Goal: Transaction & Acquisition: Book appointment/travel/reservation

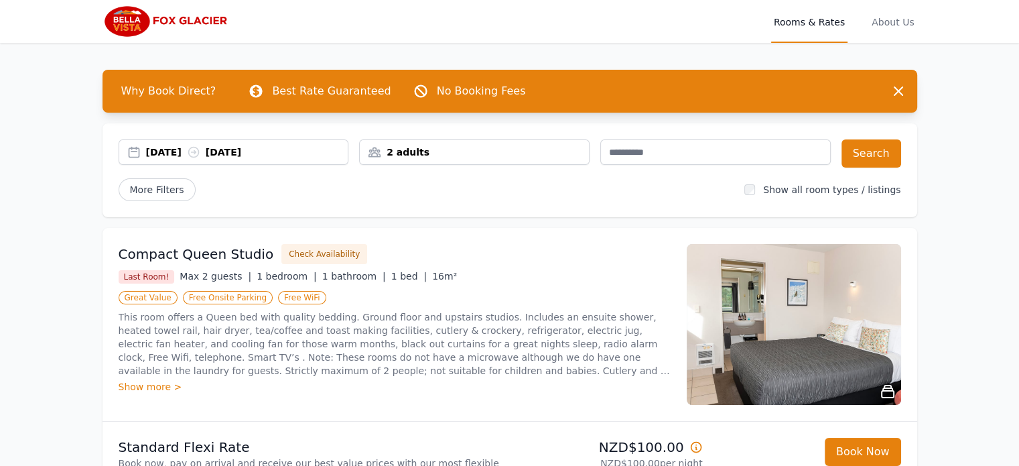
click at [266, 147] on div "[DATE] [DATE]" at bounding box center [247, 151] width 202 height 13
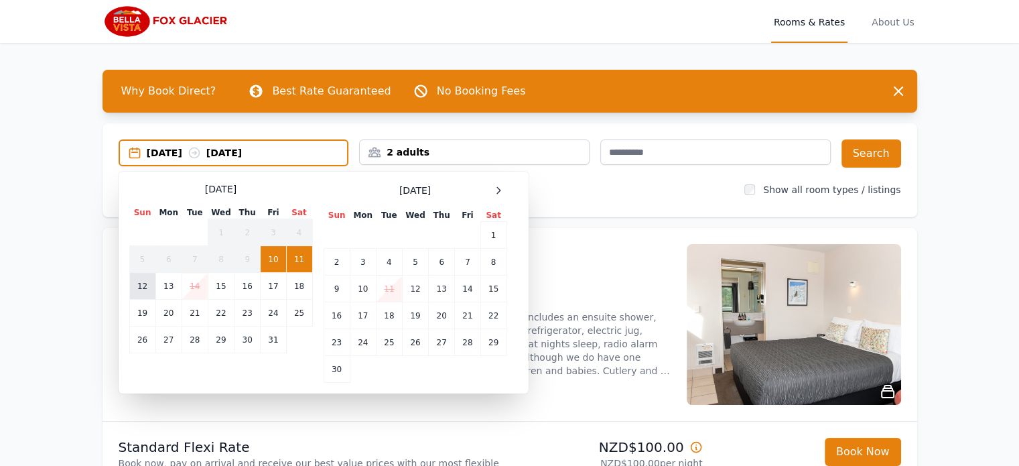
click at [147, 285] on td "12" at bounding box center [142, 286] width 26 height 27
click at [168, 285] on td "13" at bounding box center [168, 286] width 26 height 27
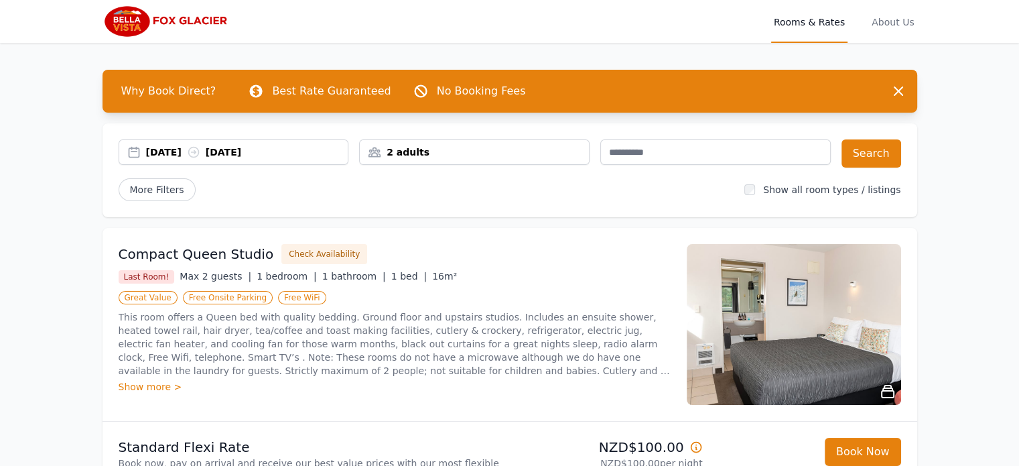
click at [554, 155] on div "2 adults" at bounding box center [474, 151] width 229 height 13
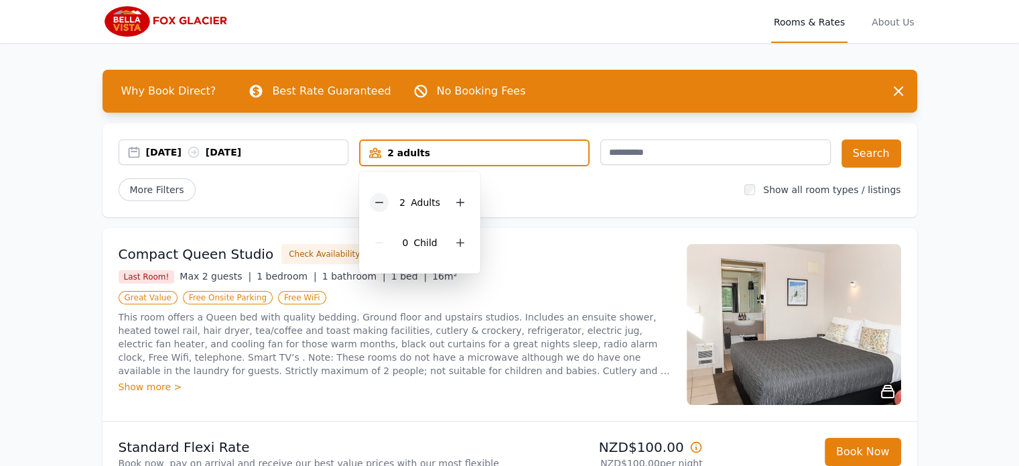
click at [389, 201] on div at bounding box center [379, 202] width 19 height 19
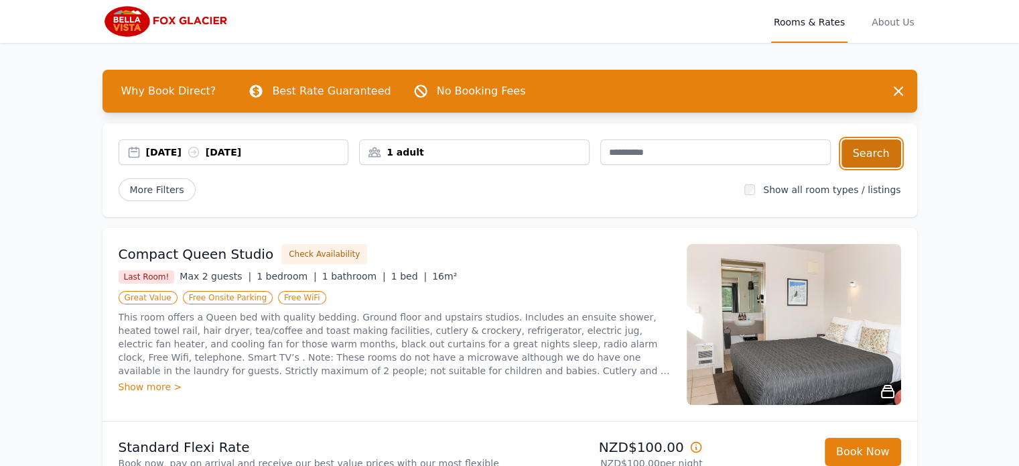
click at [872, 158] on button "Search" at bounding box center [872, 153] width 60 height 28
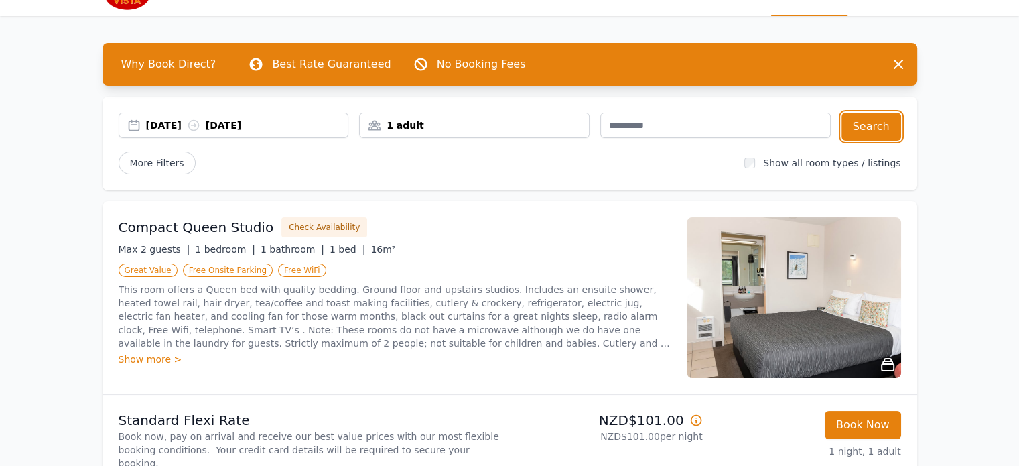
scroll to position [54, 0]
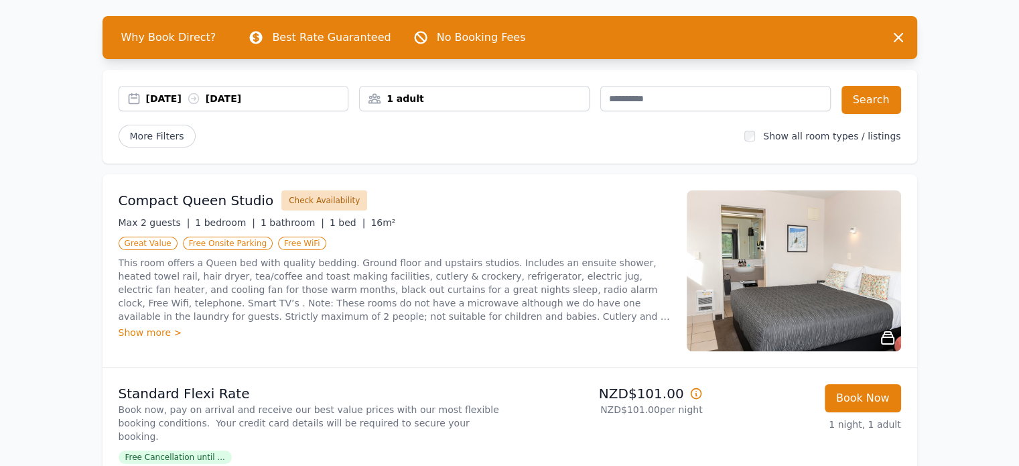
click at [314, 196] on button "Check Availability" at bounding box center [324, 200] width 86 height 20
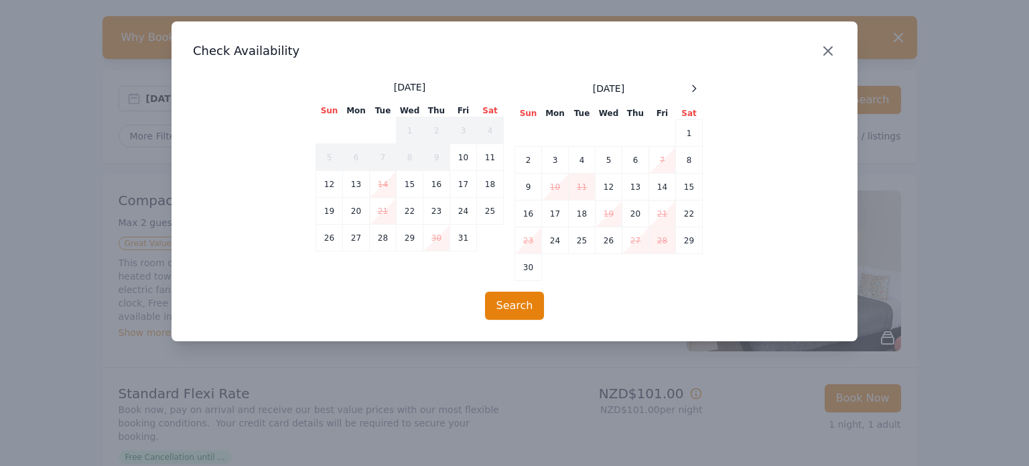
click at [833, 49] on icon "button" at bounding box center [828, 51] width 16 height 16
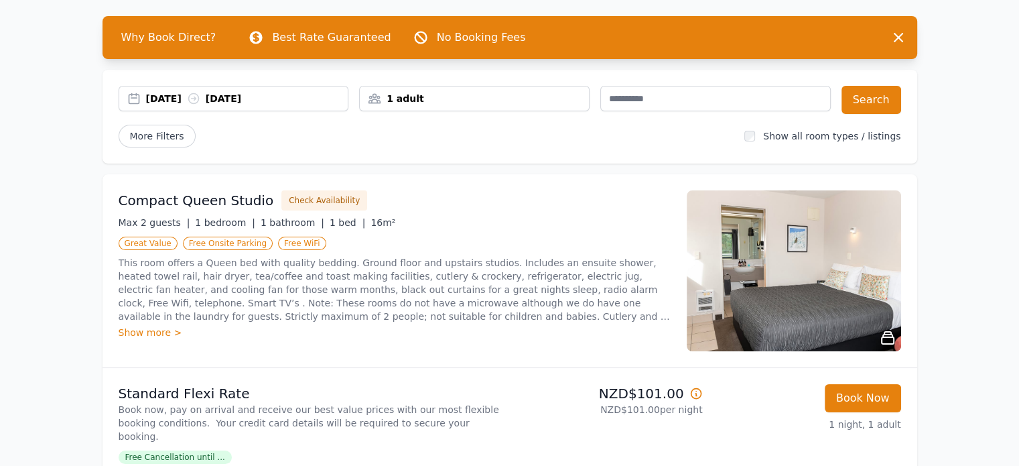
scroll to position [461, 0]
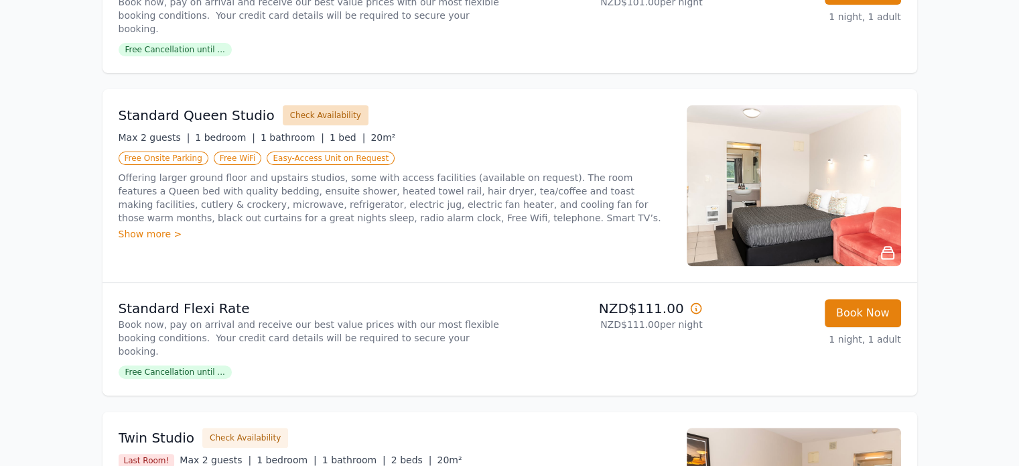
click at [311, 110] on button "Check Availability" at bounding box center [326, 115] width 86 height 20
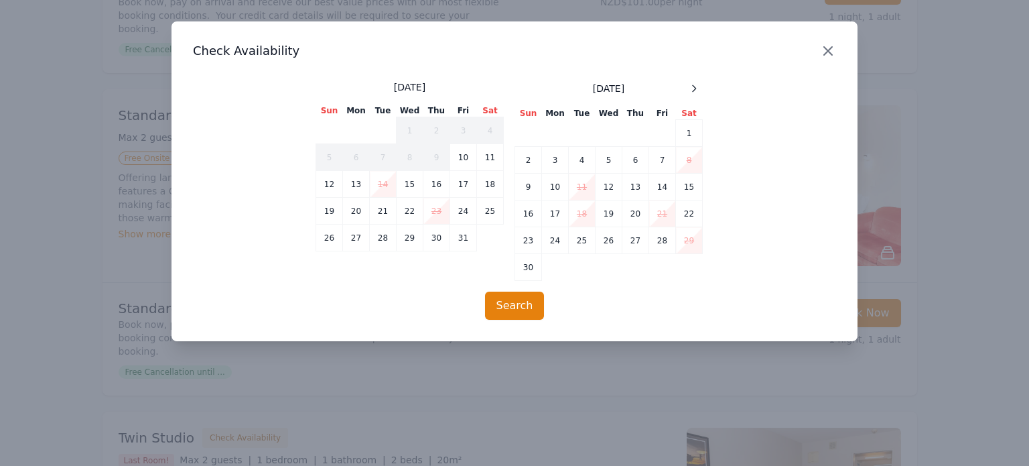
click at [823, 50] on icon "button" at bounding box center [828, 51] width 16 height 16
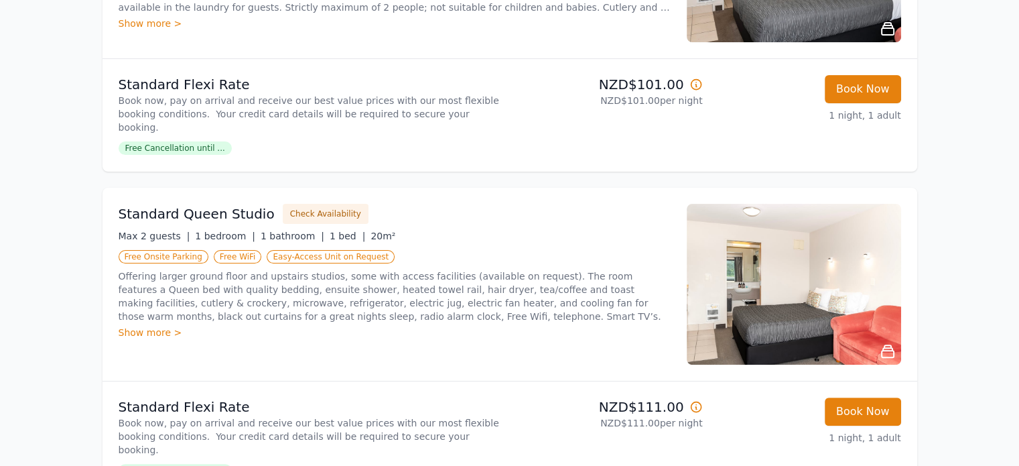
scroll to position [354, 0]
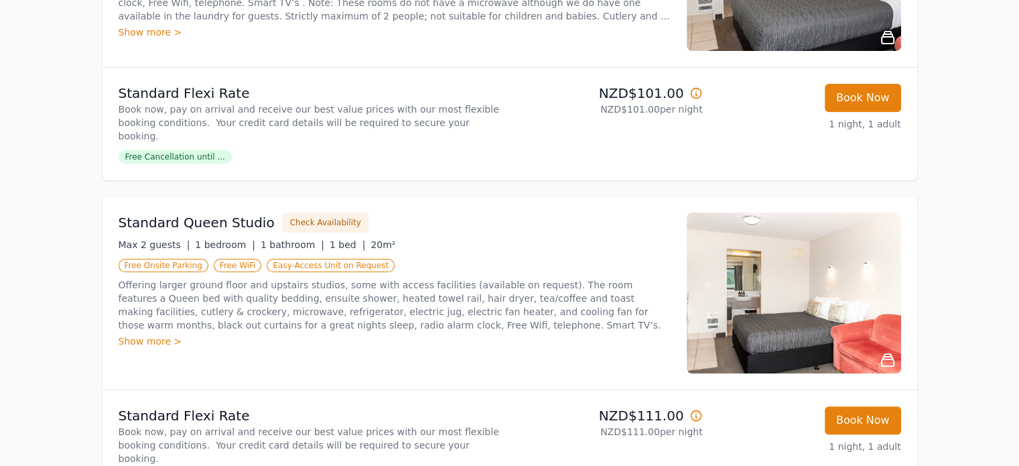
click at [177, 150] on span "Free Cancellation until ..." at bounding box center [175, 156] width 113 height 13
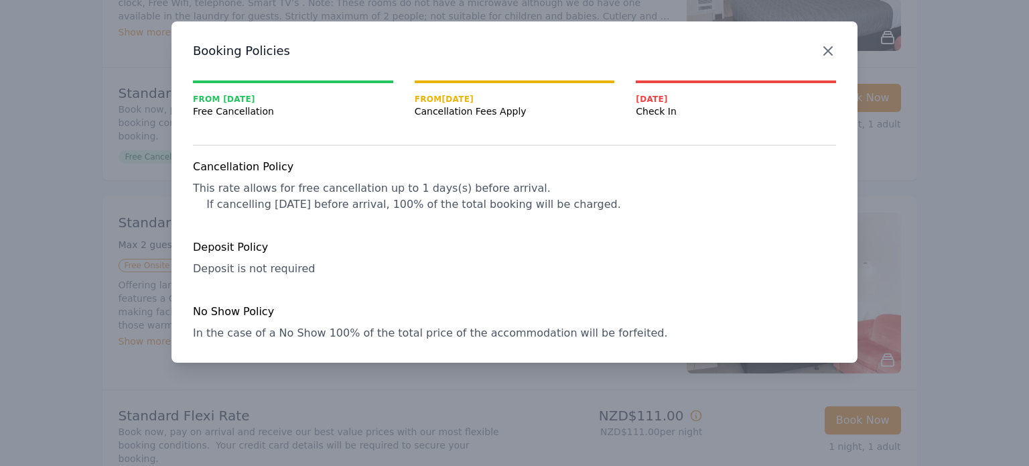
click at [829, 53] on icon "button" at bounding box center [828, 51] width 8 height 8
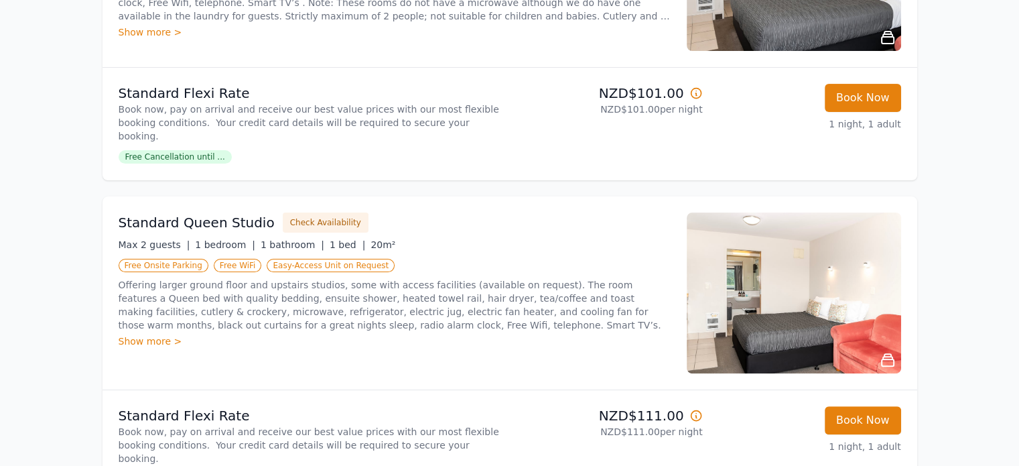
scroll to position [0, 0]
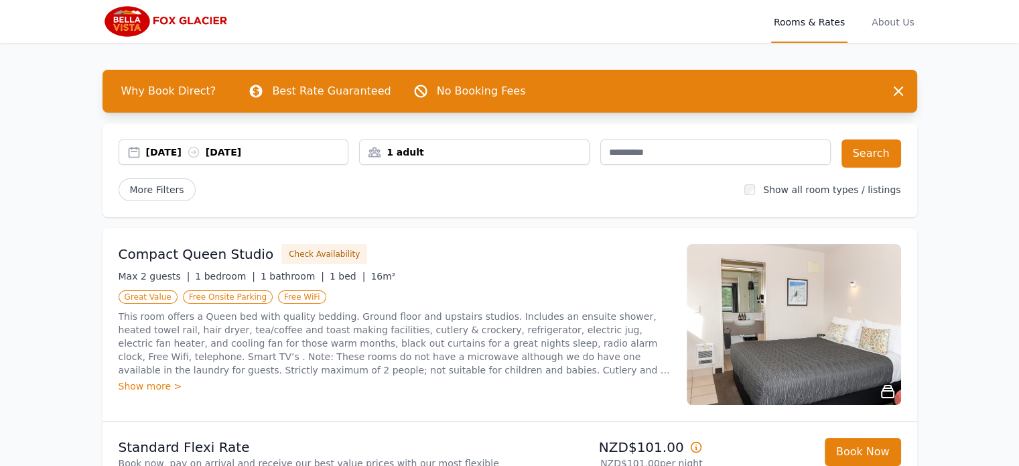
click at [185, 149] on div "[DATE] [DATE]" at bounding box center [247, 151] width 202 height 13
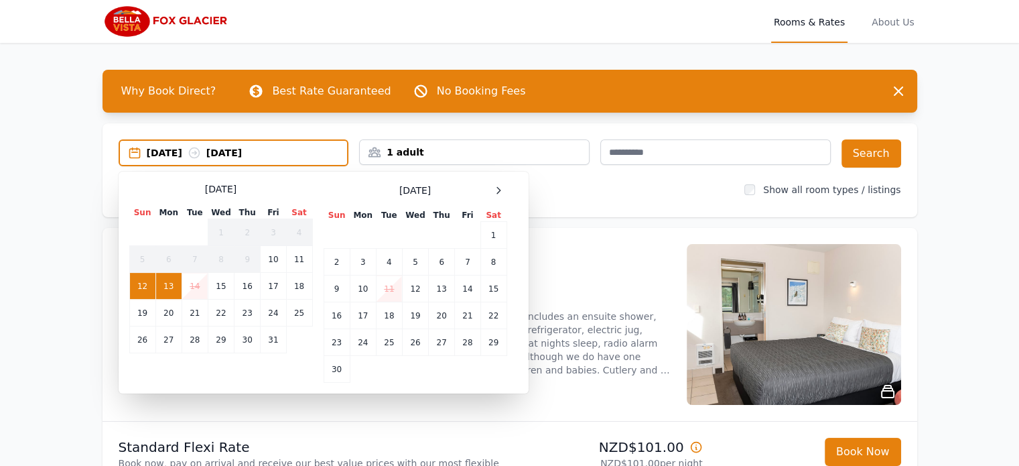
click at [172, 288] on td "13" at bounding box center [168, 286] width 26 height 27
click at [192, 287] on td "14" at bounding box center [195, 286] width 26 height 27
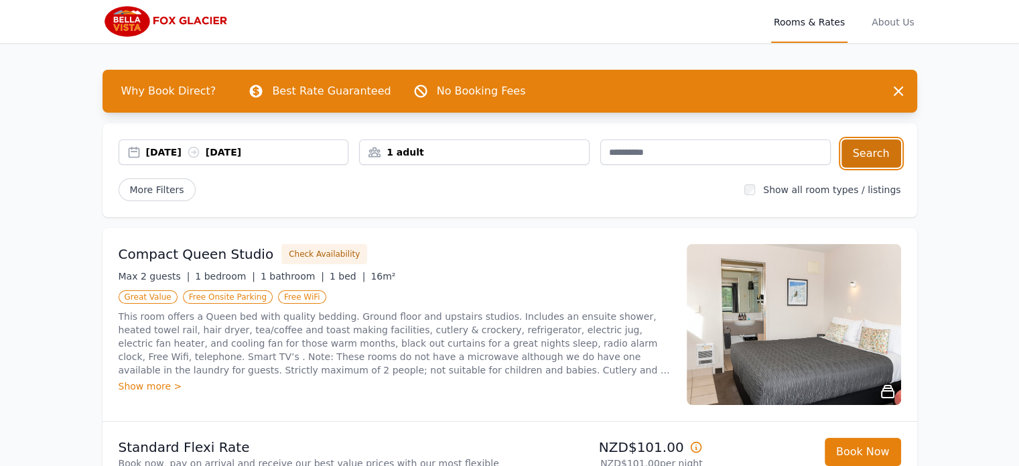
click at [874, 149] on button "Search" at bounding box center [872, 153] width 60 height 28
click at [319, 255] on button "Check Availability" at bounding box center [324, 254] width 86 height 20
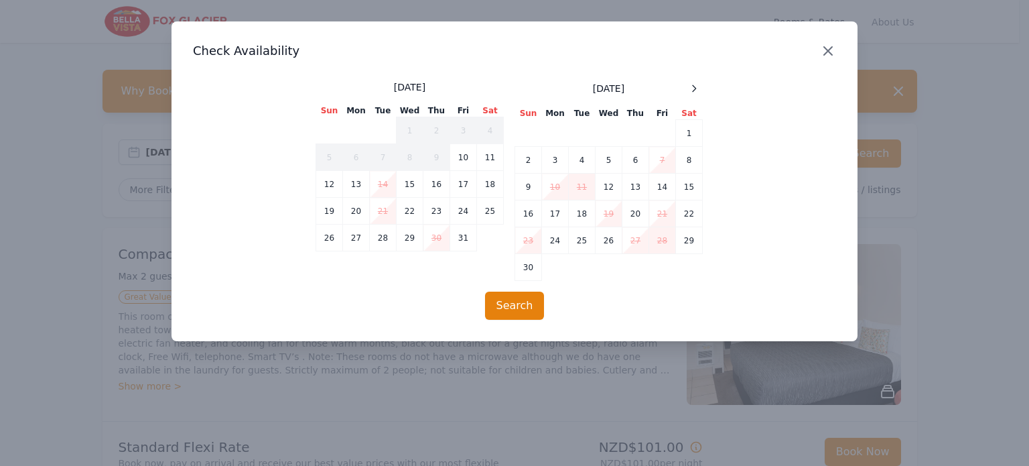
click at [825, 46] on icon "button" at bounding box center [828, 51] width 16 height 16
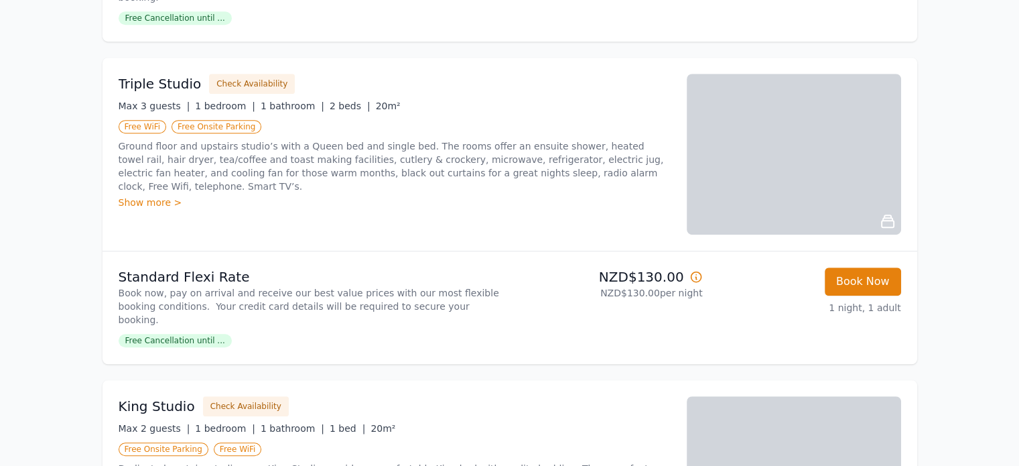
scroll to position [407, 0]
